Goal: Task Accomplishment & Management: Complete application form

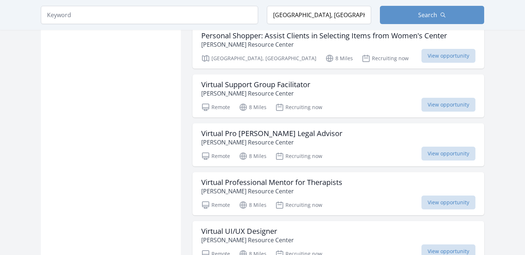
scroll to position [1783, 0]
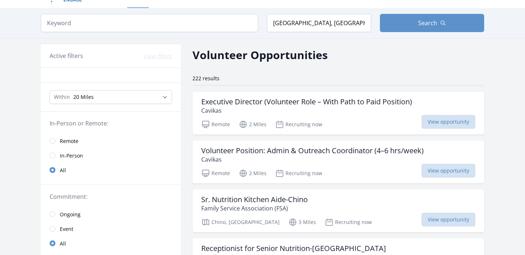
scroll to position [9, 0]
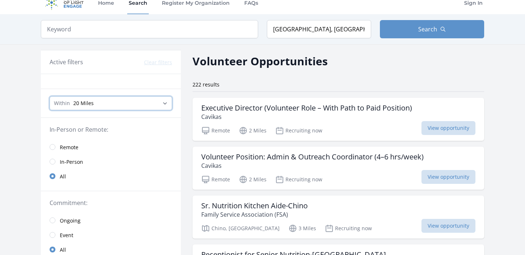
click at [83, 105] on select "Any distance , 5 Miles , 20 Miles , 50 Miles , 100 Miles" at bounding box center [111, 103] width 123 height 14
select select "8046"
click at [50, 96] on select "Any distance , 5 Miles , 20 Miles , 50 Miles , 100 Miles" at bounding box center [111, 103] width 123 height 14
click at [263, 66] on h2 "Volunteer Opportunities" at bounding box center [260, 61] width 135 height 16
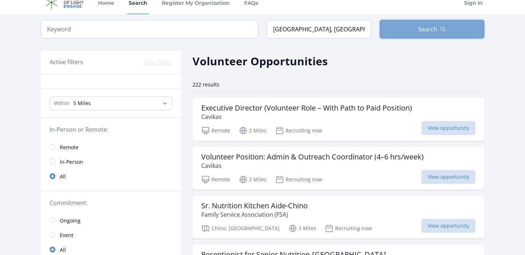
click at [423, 28] on span "Search" at bounding box center [427, 29] width 19 height 9
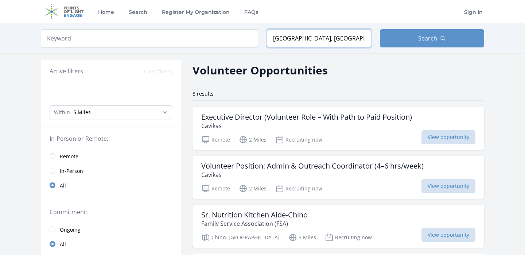
click at [303, 42] on input "Chino Hills, CA, USA" at bounding box center [319, 38] width 104 height 18
click at [303, 41] on input "Chino Hills, CA, USA" at bounding box center [319, 38] width 104 height 18
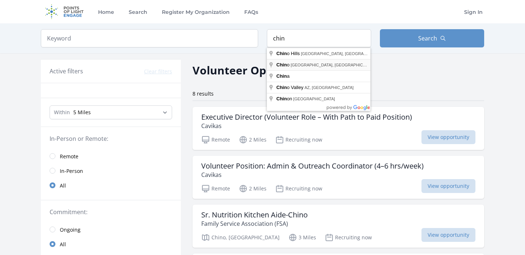
type input "Chino, CA, USA"
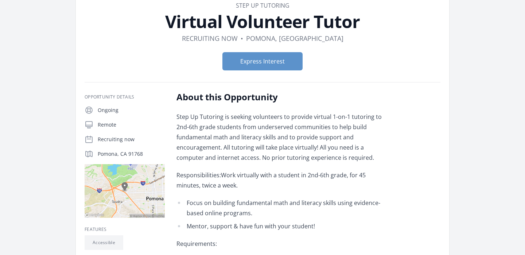
scroll to position [19, 0]
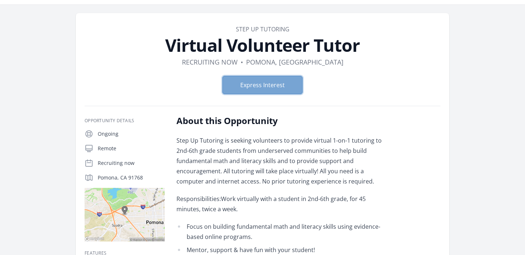
click at [260, 83] on button "Express Interest" at bounding box center [262, 85] width 80 height 18
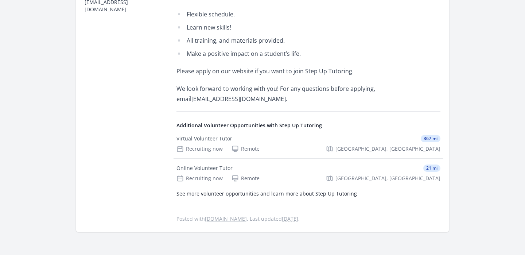
scroll to position [421, 0]
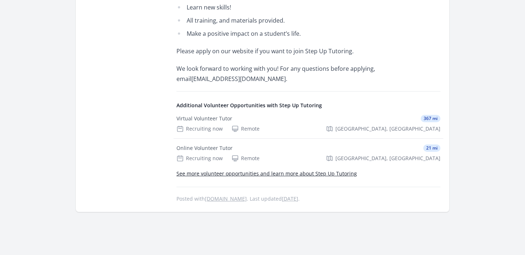
click at [205, 174] on link "See more volunteer opportunities and learn more about Step Up Tutoring" at bounding box center [267, 173] width 181 height 7
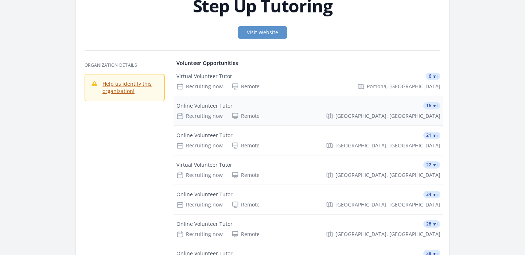
scroll to position [41, 0]
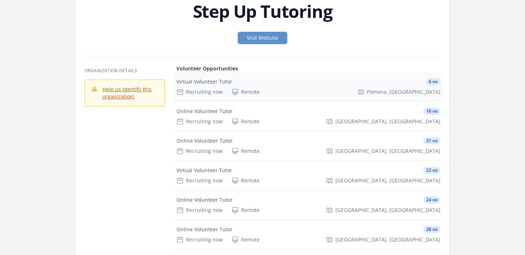
click at [216, 84] on div "Virtual Volunteer Tutor" at bounding box center [205, 81] width 56 height 7
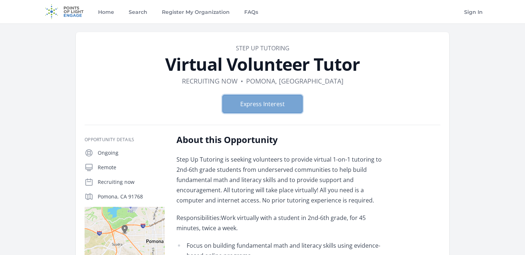
click at [245, 99] on button "Express Interest" at bounding box center [262, 104] width 80 height 18
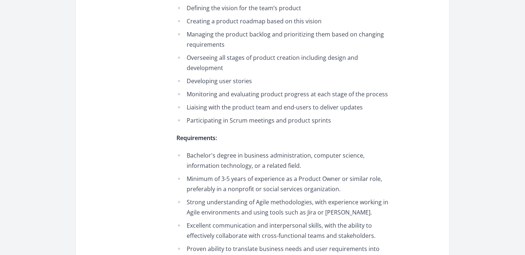
scroll to position [462, 0]
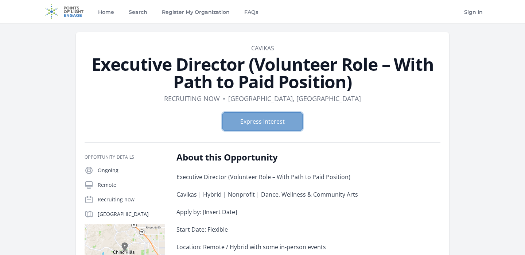
click at [270, 123] on button "Express Interest" at bounding box center [262, 121] width 80 height 18
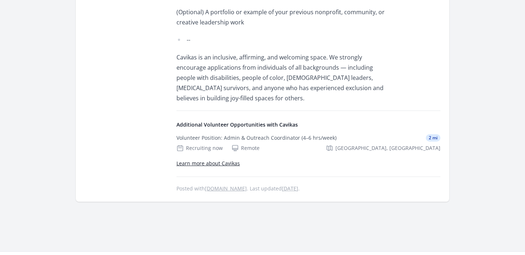
scroll to position [1377, 0]
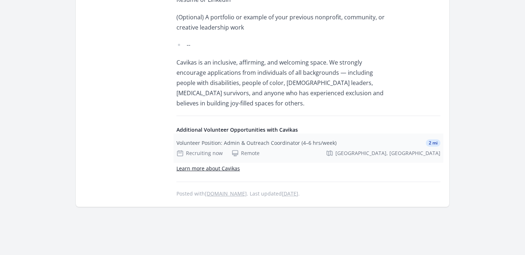
click at [239, 139] on div "Volunteer Position: Admin & Outreach Coordinator (4–6 hrs/week)" at bounding box center [257, 142] width 160 height 7
click at [252, 57] on p "Cavikas is an inclusive, affirming, and welcoming space. We strongly encourage …" at bounding box center [283, 82] width 213 height 51
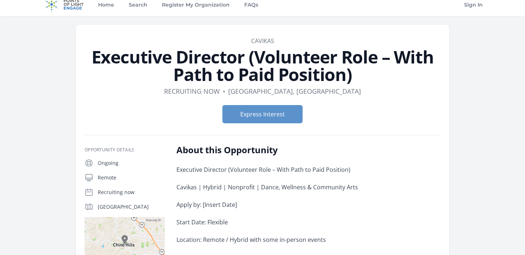
scroll to position [0, 0]
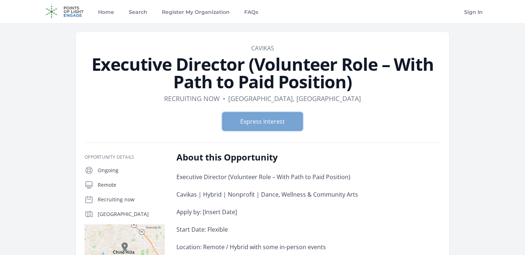
click at [254, 115] on button "Express Interest" at bounding box center [262, 121] width 80 height 18
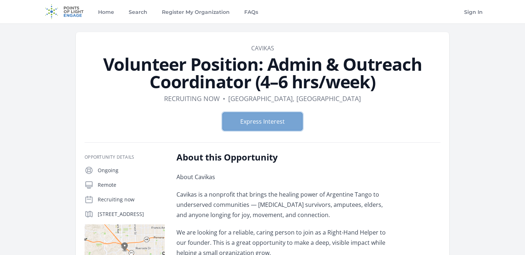
click at [253, 119] on button "Express Interest" at bounding box center [262, 121] width 80 height 18
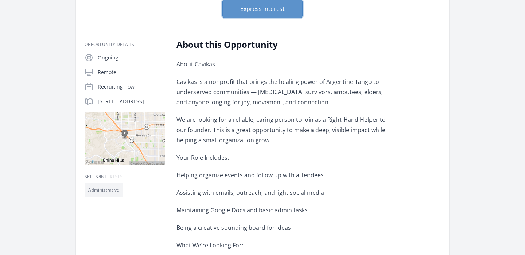
scroll to position [115, 0]
